Goal: Check status: Check status

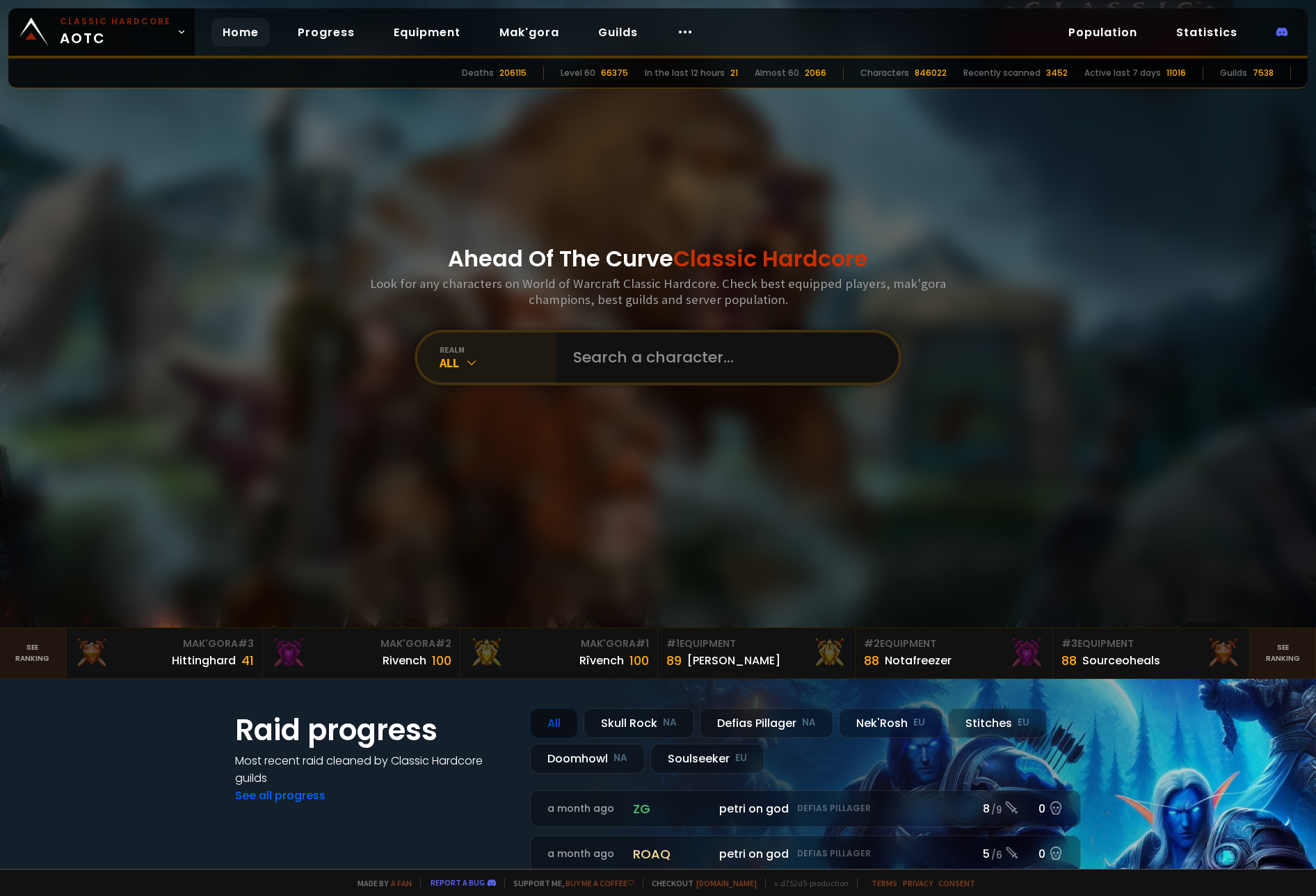
click at [473, 361] on icon at bounding box center [471, 362] width 14 height 14
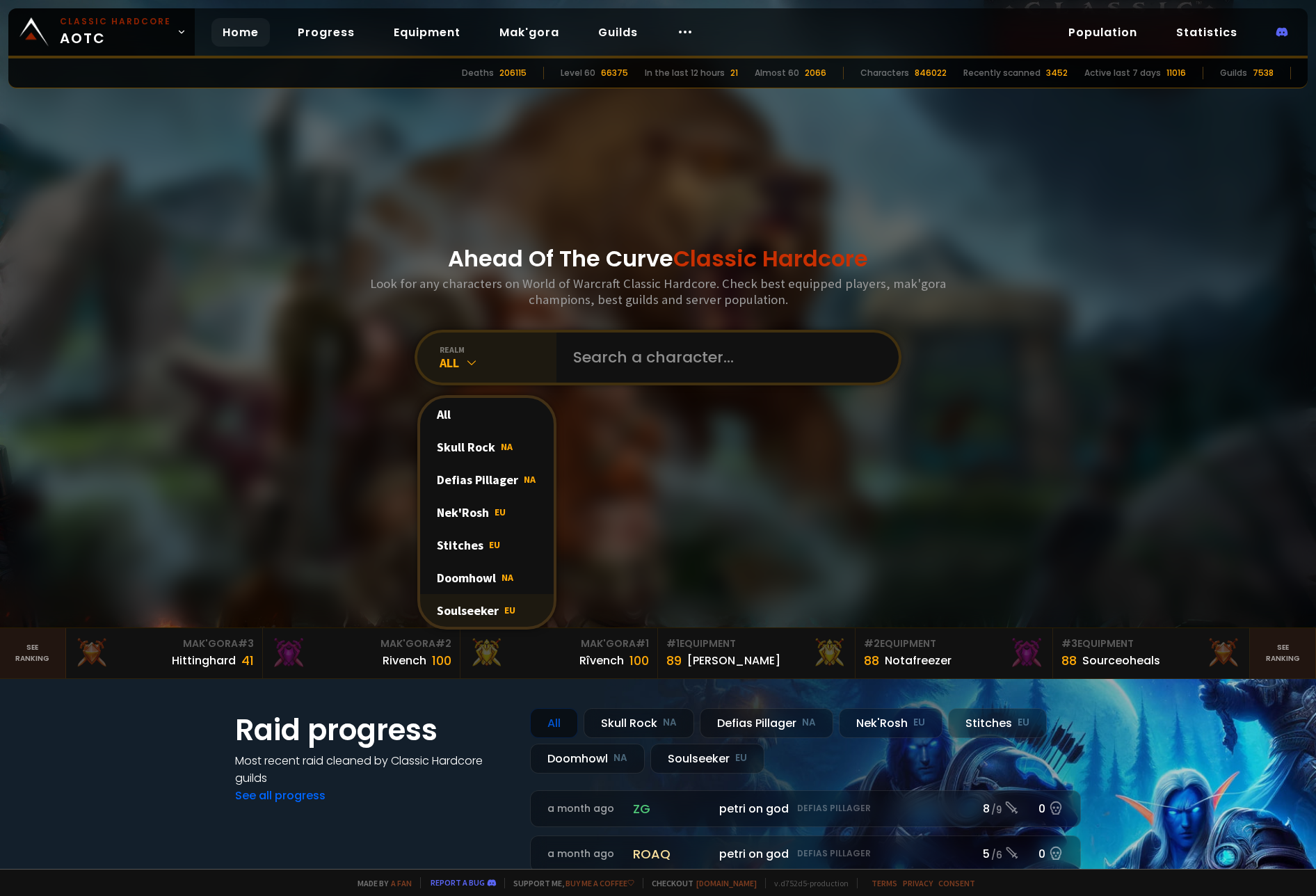
click at [477, 611] on div "Soulseeker EU" at bounding box center [487, 610] width 134 height 33
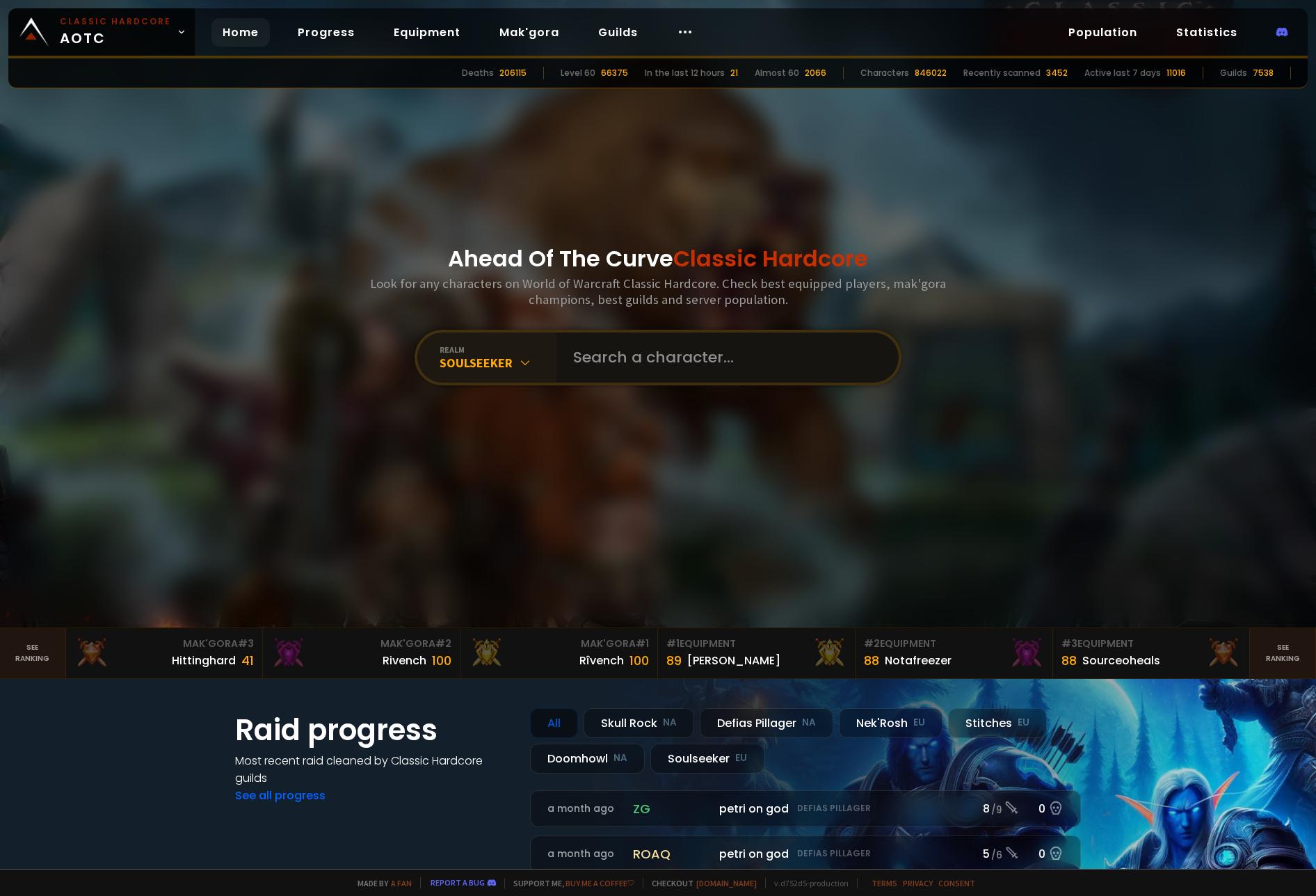
click at [676, 355] on input "text" at bounding box center [723, 357] width 317 height 50
type input "meisinger"
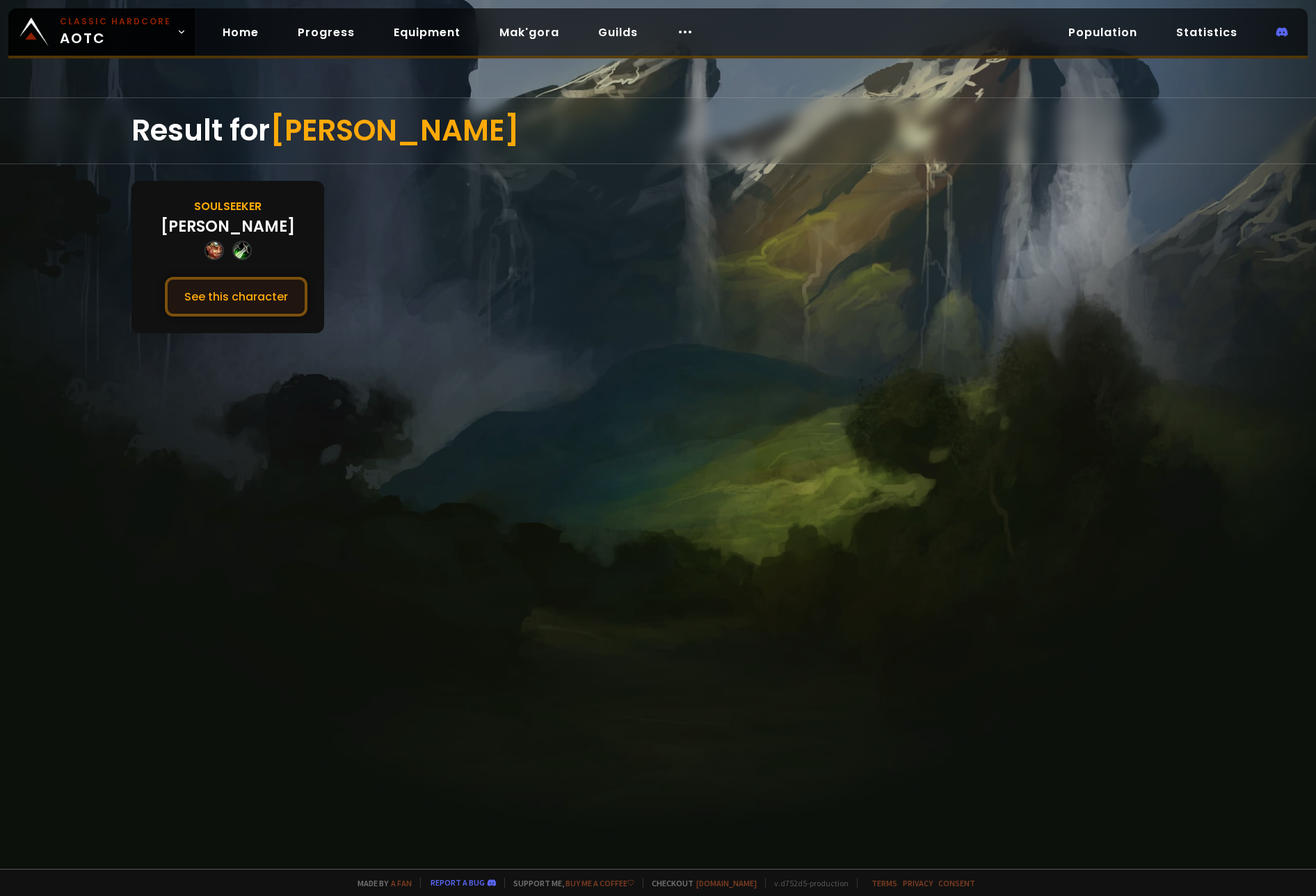
click at [239, 294] on button "See this character" at bounding box center [236, 297] width 142 height 40
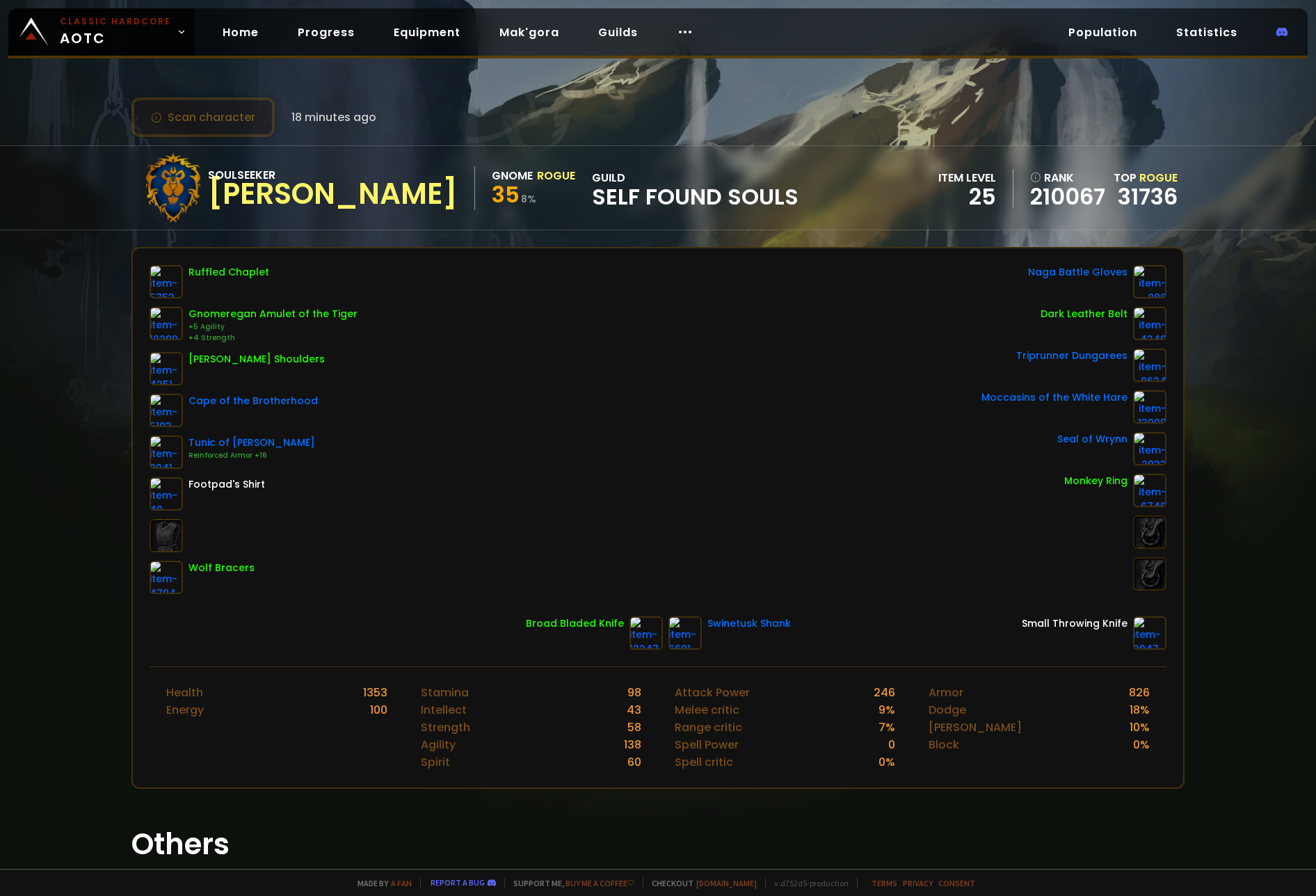
click at [231, 120] on button "Scan character" at bounding box center [203, 117] width 143 height 40
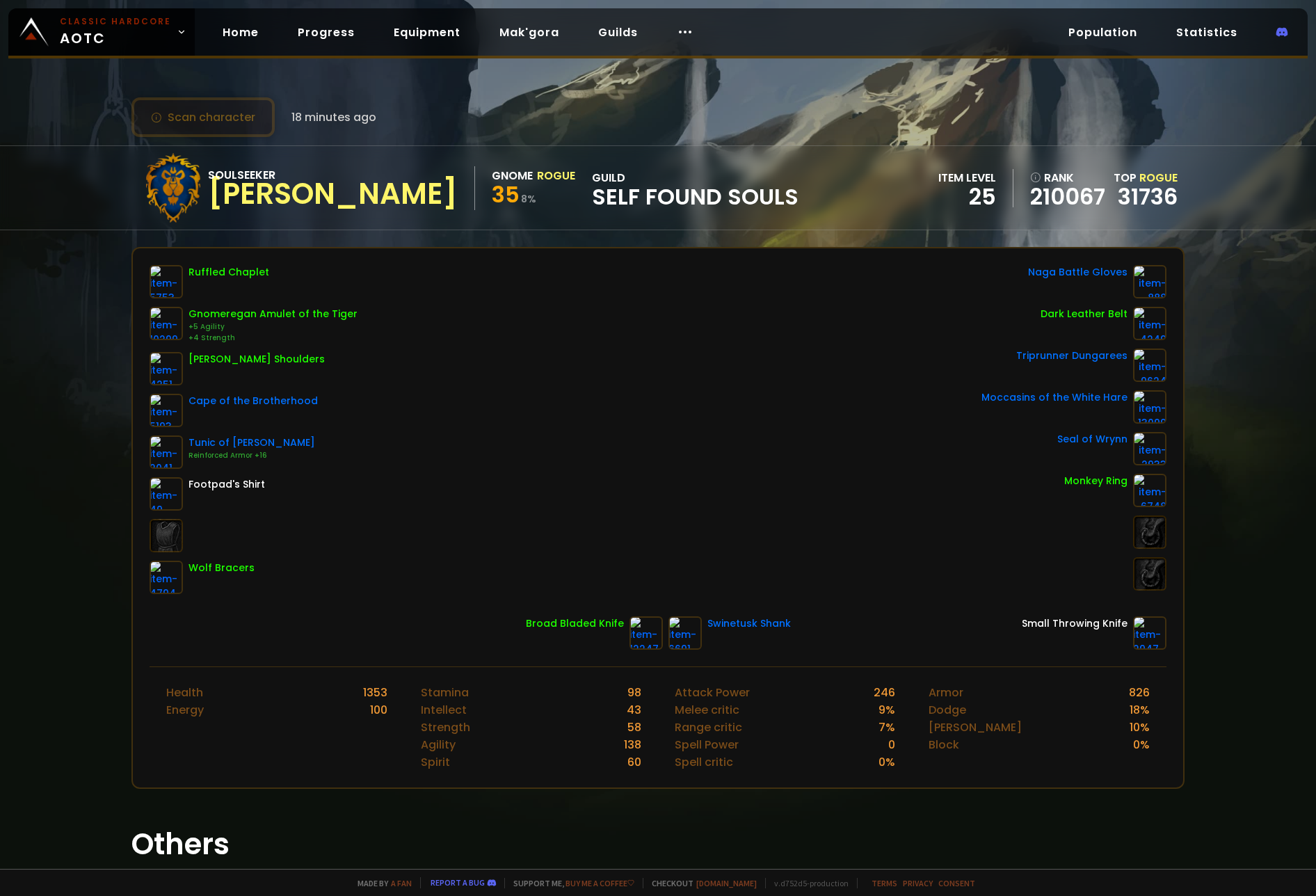
click at [231, 120] on button "Scan character" at bounding box center [203, 117] width 143 height 40
